Goal: Task Accomplishment & Management: Manage account settings

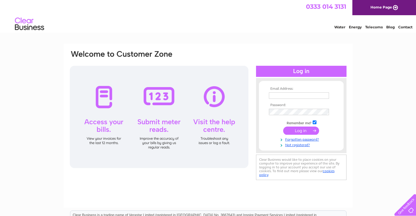
type input "ailsa@jmacoban.co.uk"
click at [308, 131] on input "submit" at bounding box center [301, 131] width 36 height 8
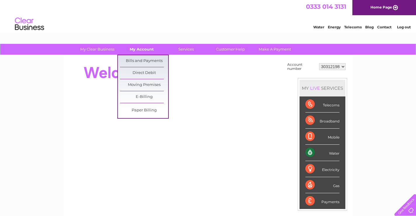
click at [149, 48] on link "My Account" at bounding box center [142, 49] width 48 height 11
click at [154, 61] on link "Bills and Payments" at bounding box center [144, 61] width 48 height 12
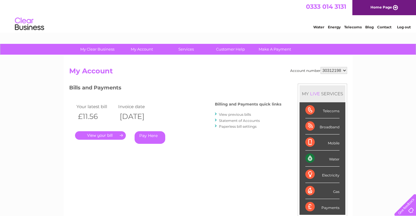
click at [112, 137] on link "." at bounding box center [100, 135] width 51 height 8
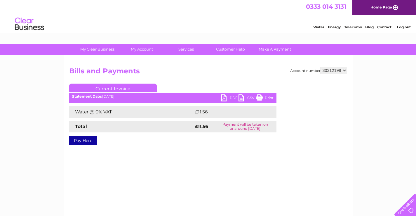
click at [223, 96] on link "PDF" at bounding box center [230, 98] width 18 height 8
click at [406, 28] on link "Log out" at bounding box center [404, 27] width 14 height 4
